Goal: Task Accomplishment & Management: Use online tool/utility

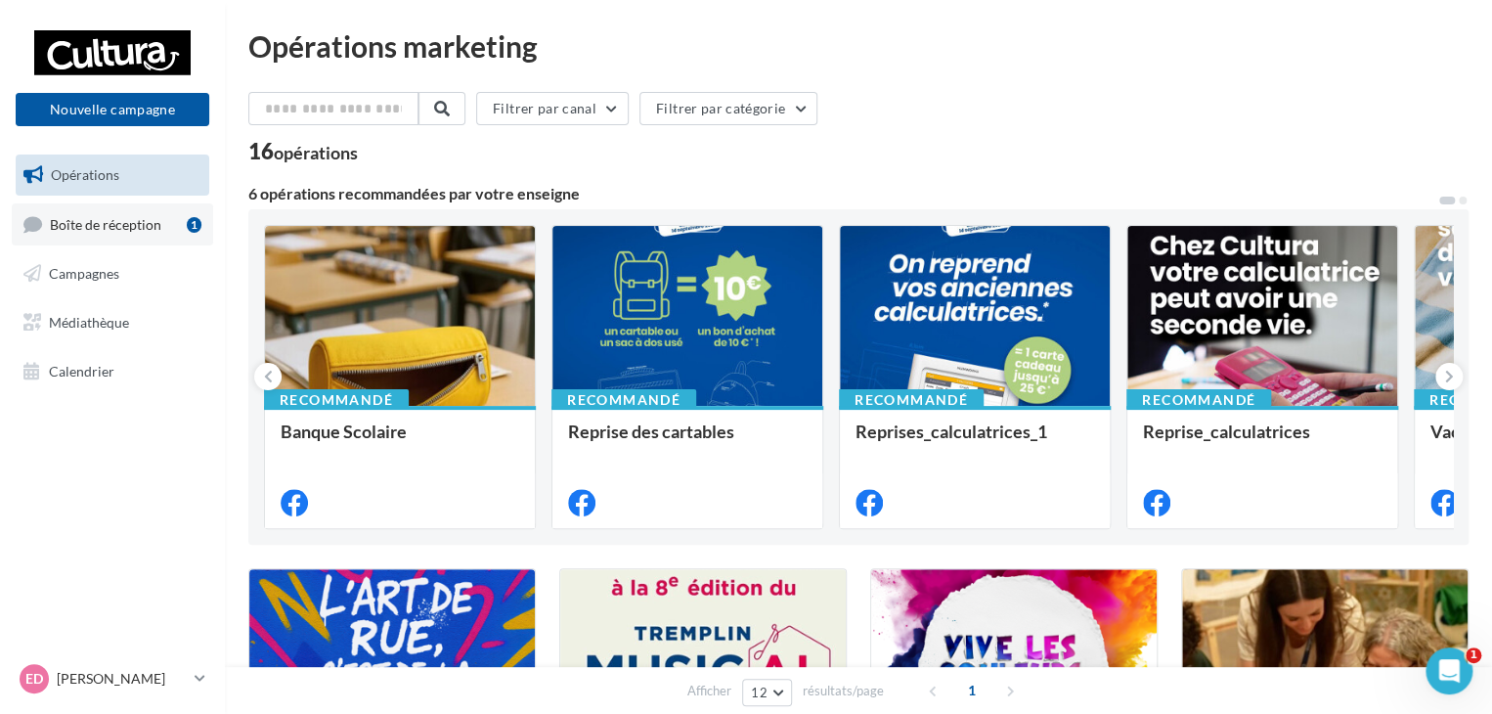
click at [181, 228] on link "Boîte de réception 1" at bounding box center [112, 224] width 201 height 42
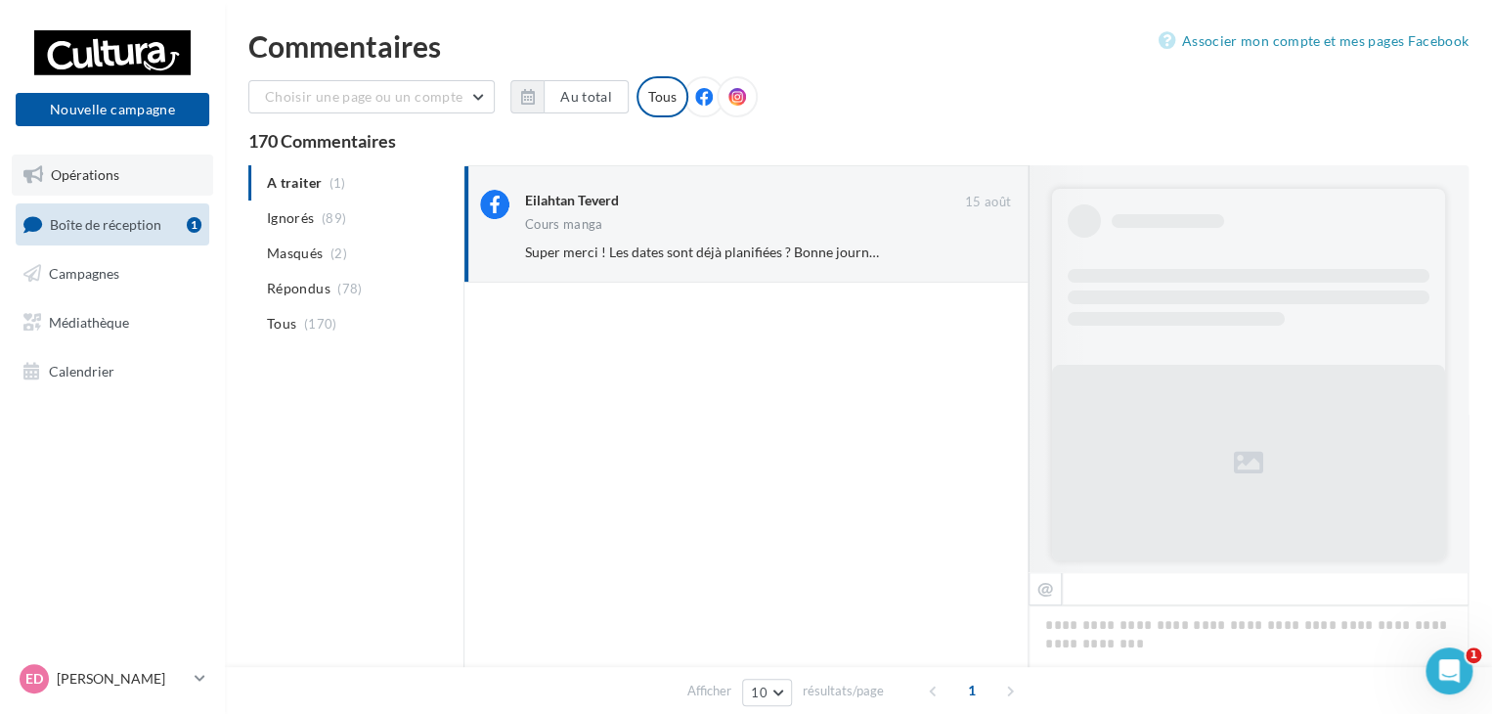
click at [128, 188] on link "Opérations" at bounding box center [112, 174] width 201 height 41
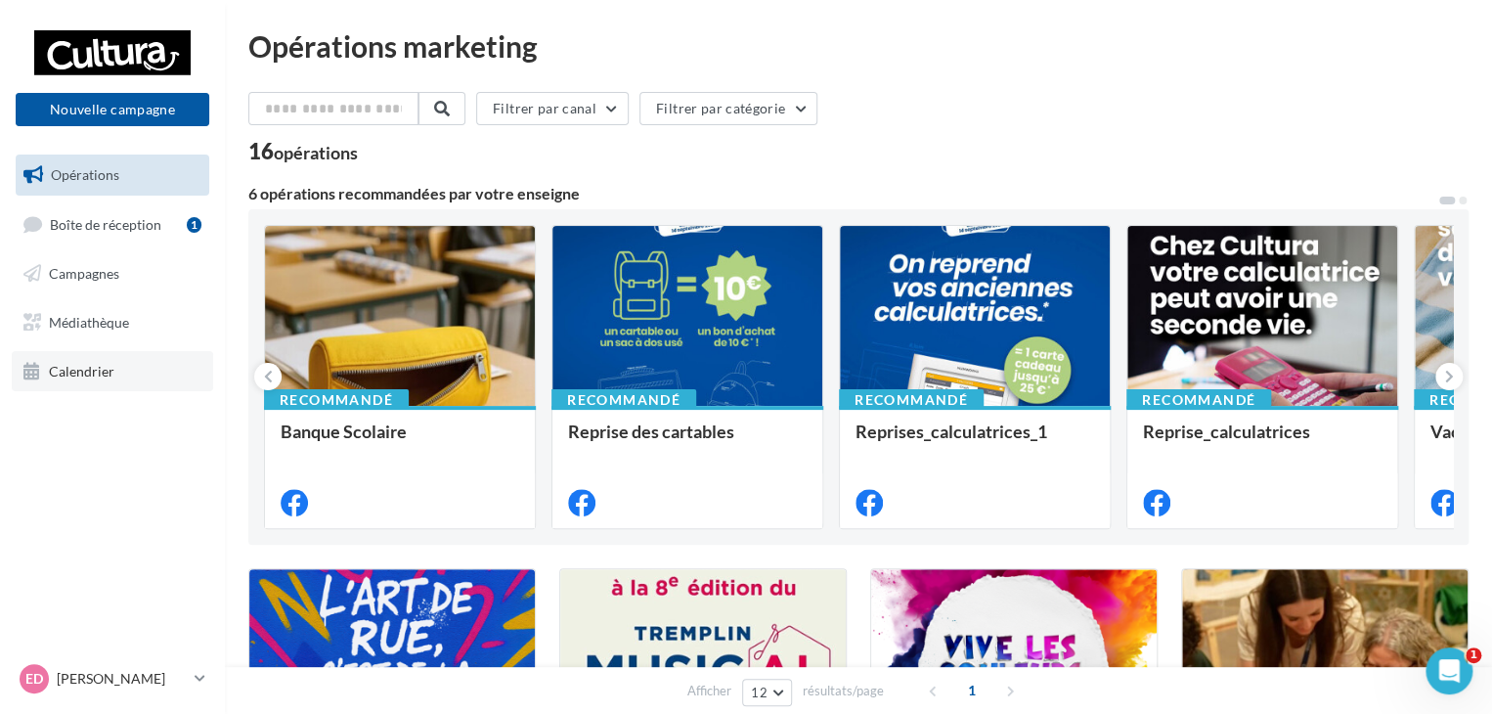
click at [111, 354] on link "Calendrier" at bounding box center [112, 371] width 201 height 41
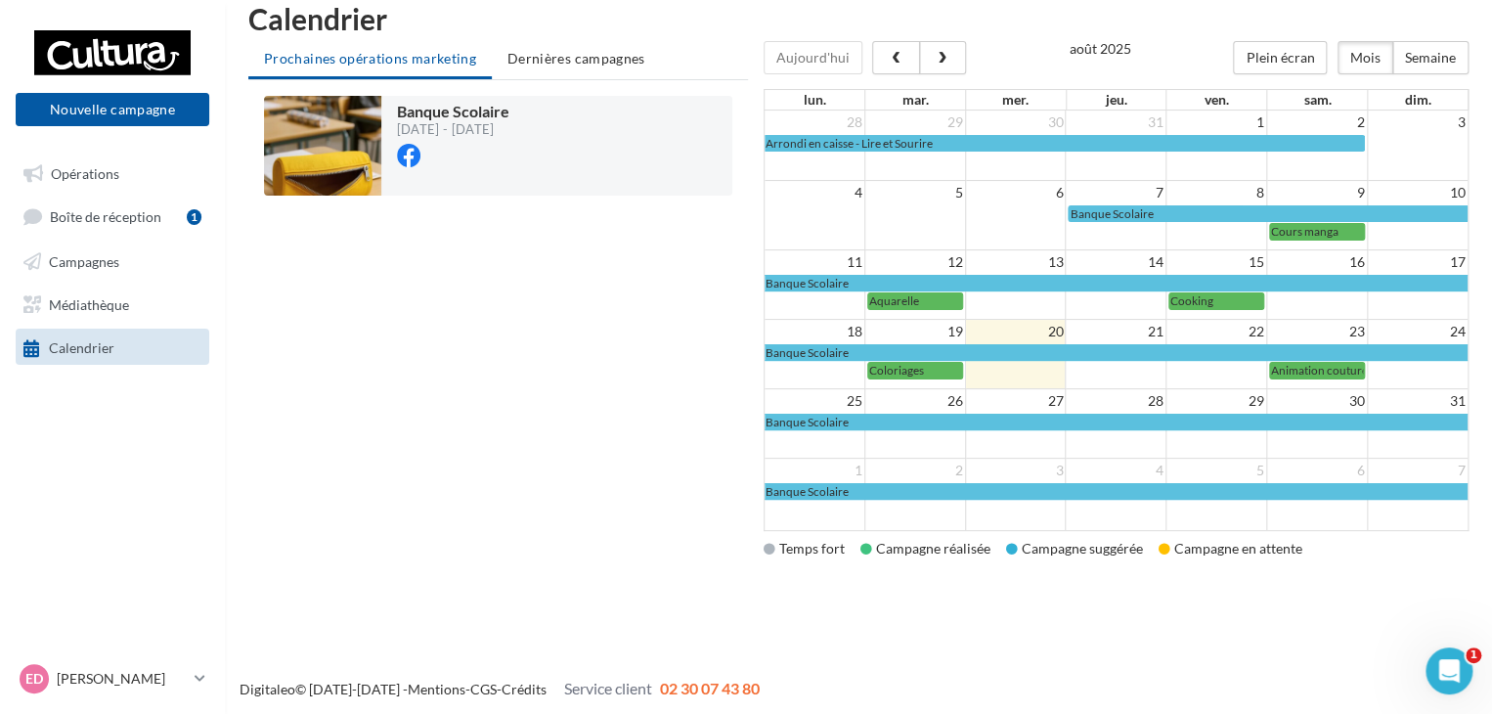
scroll to position [26, 0]
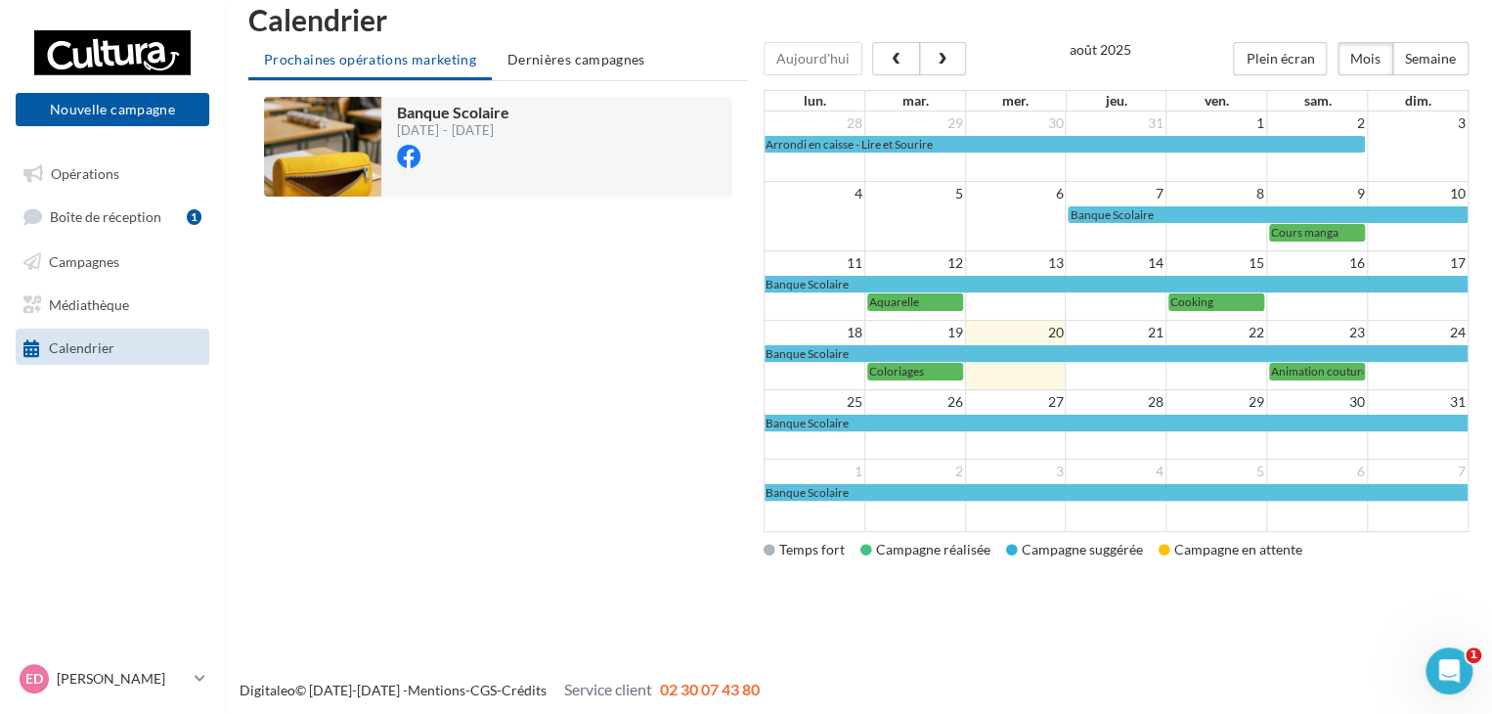
click at [1275, 362] on td "Animation couture" at bounding box center [1316, 371] width 101 height 18
click at [1275, 367] on span "Animation couture" at bounding box center [1319, 371] width 97 height 15
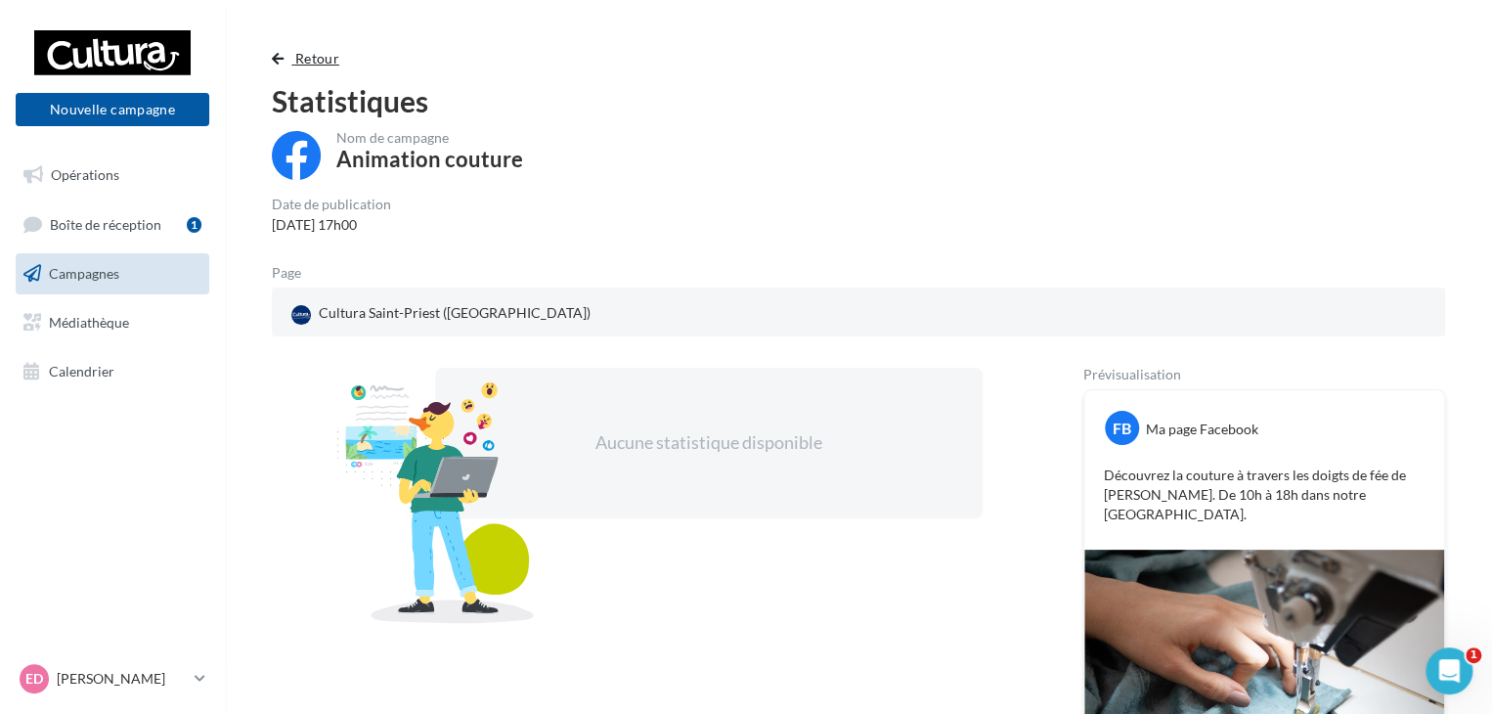
click at [298, 55] on span "Retour" at bounding box center [317, 58] width 44 height 17
click at [274, 65] on span "button" at bounding box center [278, 59] width 12 height 14
